Goal: Navigation & Orientation: Go to known website

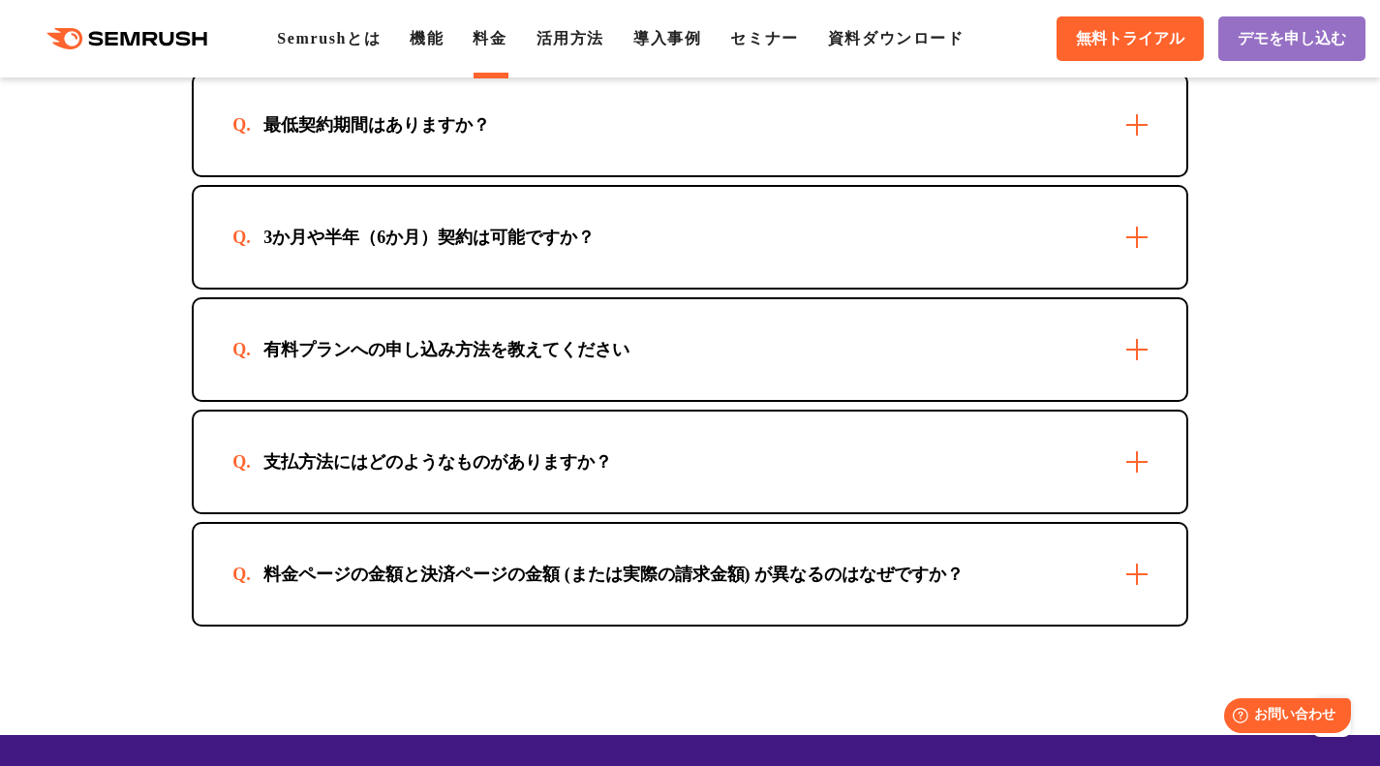
scroll to position [6041, 0]
